Goal: Task Accomplishment & Management: Use online tool/utility

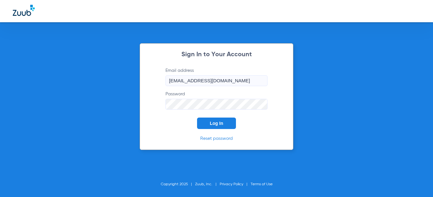
click at [201, 126] on button "Log In" at bounding box center [216, 123] width 39 height 11
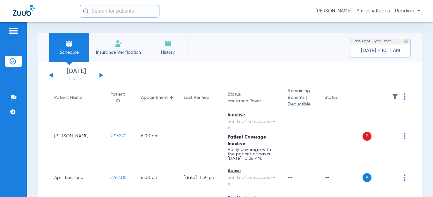
click at [102, 75] on button at bounding box center [101, 75] width 4 height 5
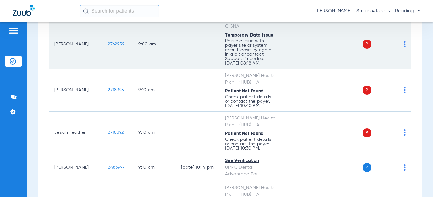
scroll to position [669, 0]
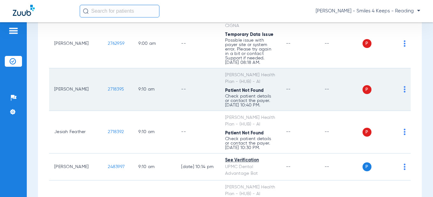
click at [103, 90] on td "2718395" at bounding box center [118, 89] width 31 height 43
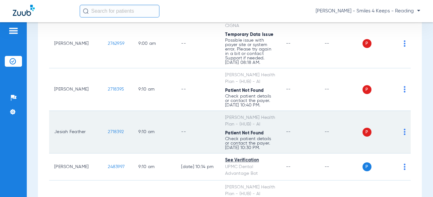
scroll to position [733, 0]
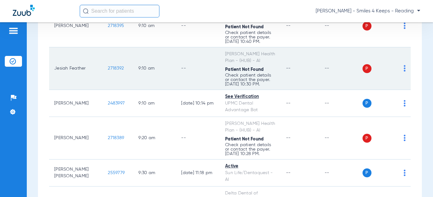
drag, startPoint x: 112, startPoint y: 71, endPoint x: 85, endPoint y: 72, distance: 26.8
click at [85, 72] on tr "Jesiah Feather 2718392 9:10 AM -- [PERSON_NAME] Health Plan - (HUB) - AI Patien…" at bounding box center [229, 68] width 361 height 43
copy tr "2718392"
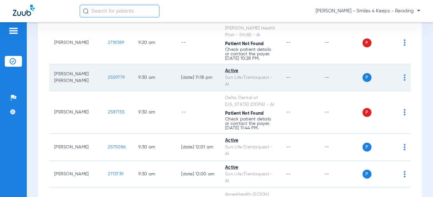
scroll to position [796, 0]
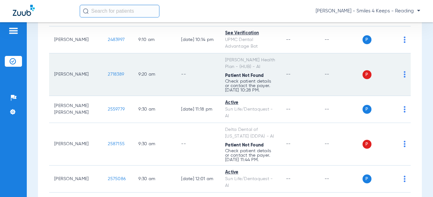
drag, startPoint x: 111, startPoint y: 74, endPoint x: 83, endPoint y: 75, distance: 27.8
click at [83, 75] on tr "[PERSON_NAME] 2718389 9:20 AM -- [PERSON_NAME] Health Plan - (HUB) - AI Patient…" at bounding box center [229, 75] width 361 height 43
copy tr "2718389"
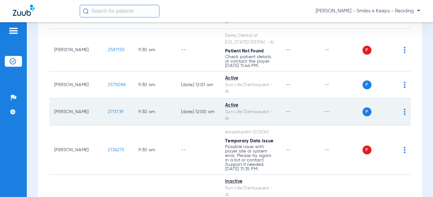
scroll to position [892, 0]
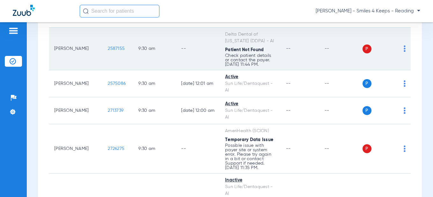
drag, startPoint x: 111, startPoint y: 50, endPoint x: 91, endPoint y: 50, distance: 20.1
click at [103, 50] on td "2587155" at bounding box center [118, 49] width 31 height 43
copy span "2587155"
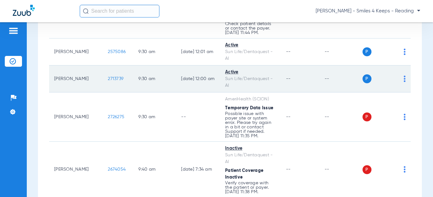
scroll to position [955, 0]
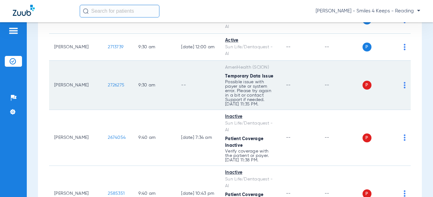
drag, startPoint x: 111, startPoint y: 85, endPoint x: 89, endPoint y: 85, distance: 22.0
click at [103, 85] on td "2726275" at bounding box center [118, 85] width 31 height 49
copy span "2726275"
